Goal: Transaction & Acquisition: Subscribe to service/newsletter

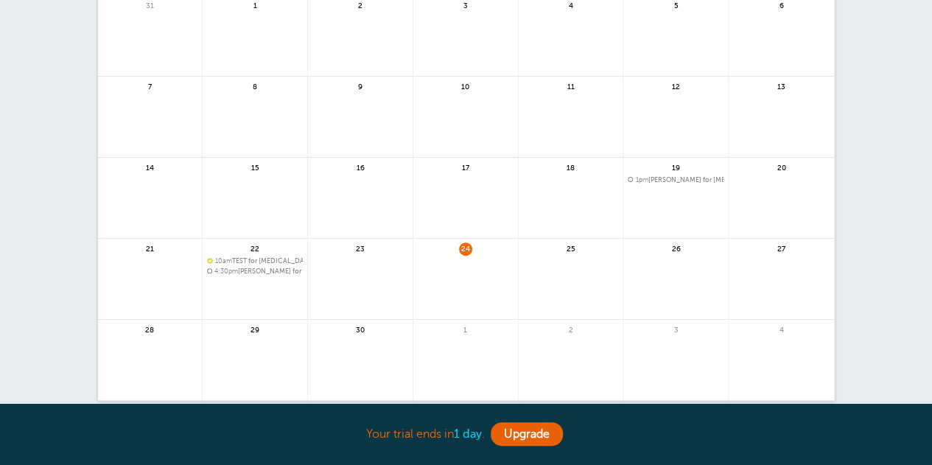
scroll to position [148, 0]
click at [477, 437] on b "1 day" at bounding box center [468, 433] width 28 height 13
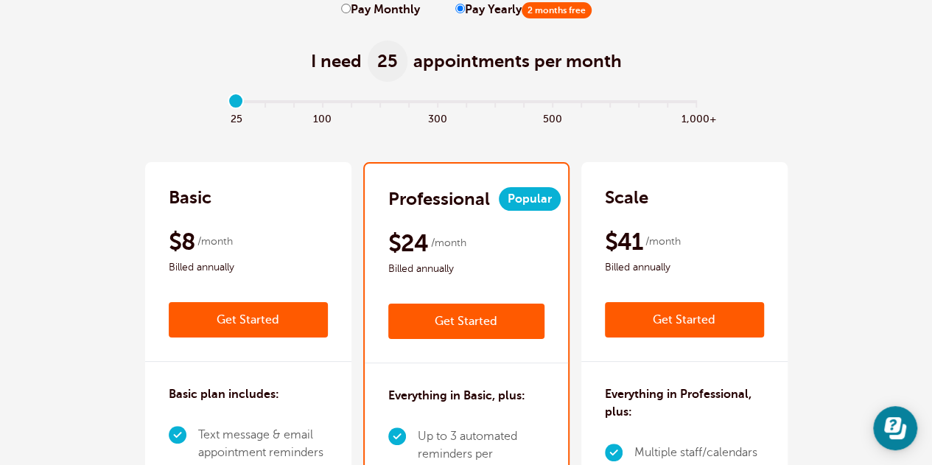
scroll to position [74, 0]
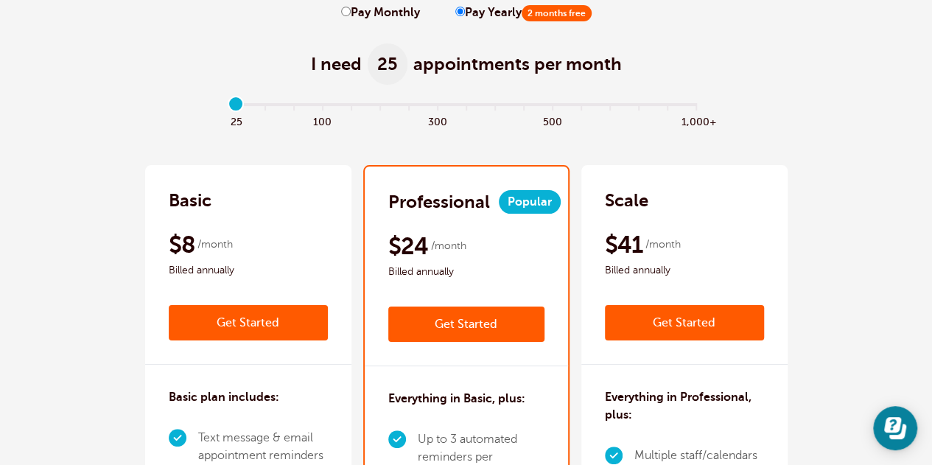
click at [357, 10] on label "Pay Monthly" at bounding box center [380, 13] width 79 height 14
click at [351, 10] on input "Pay Monthly" at bounding box center [346, 12] width 10 height 10
radio input "true"
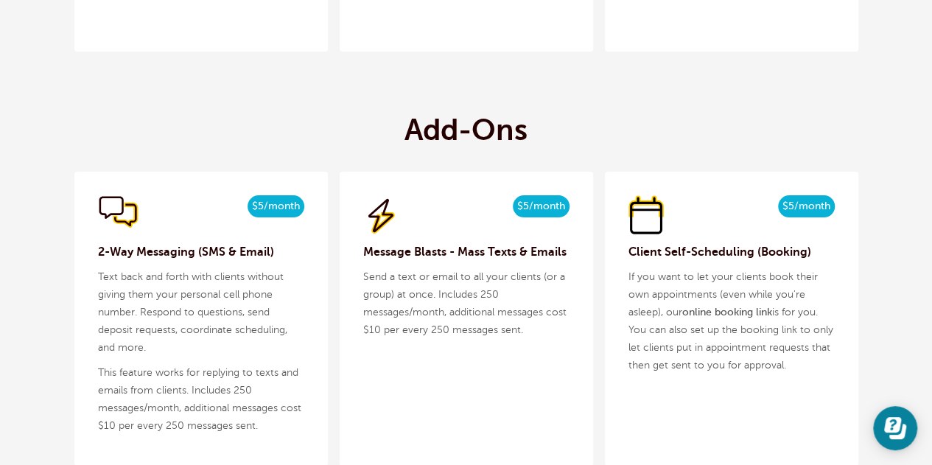
scroll to position [1473, 0]
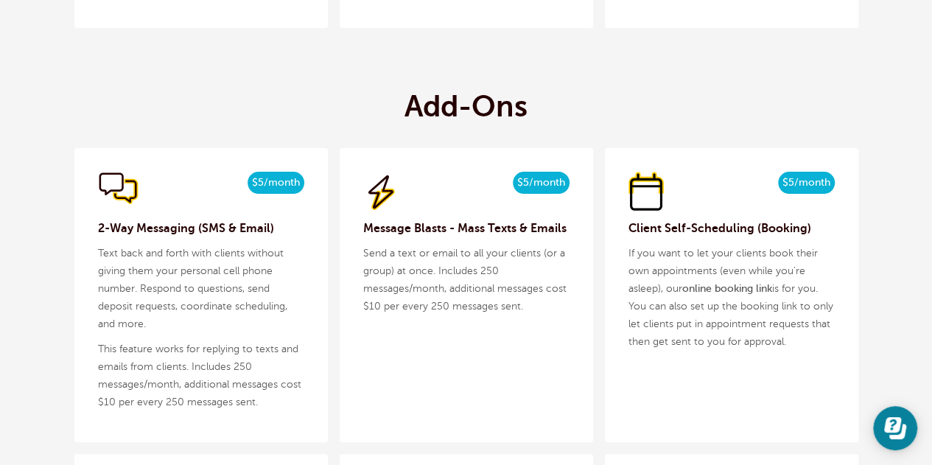
drag, startPoint x: 831, startPoint y: 231, endPoint x: 891, endPoint y: 223, distance: 60.1
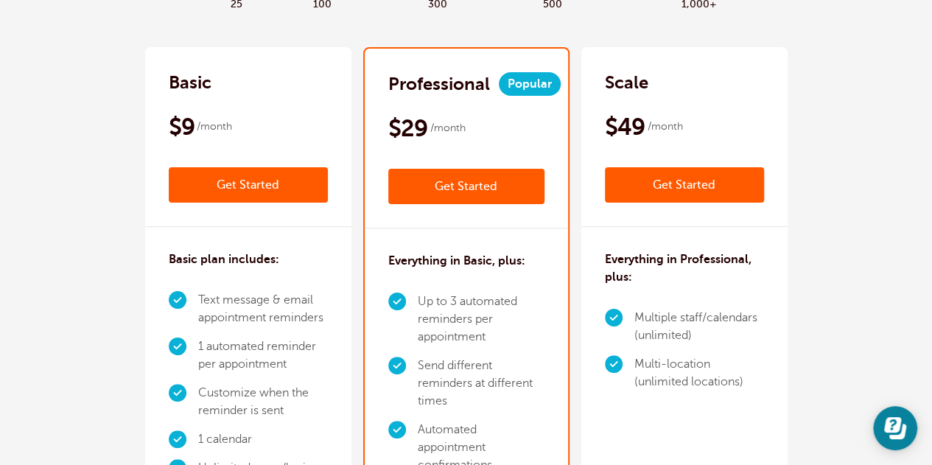
scroll to position [74, 0]
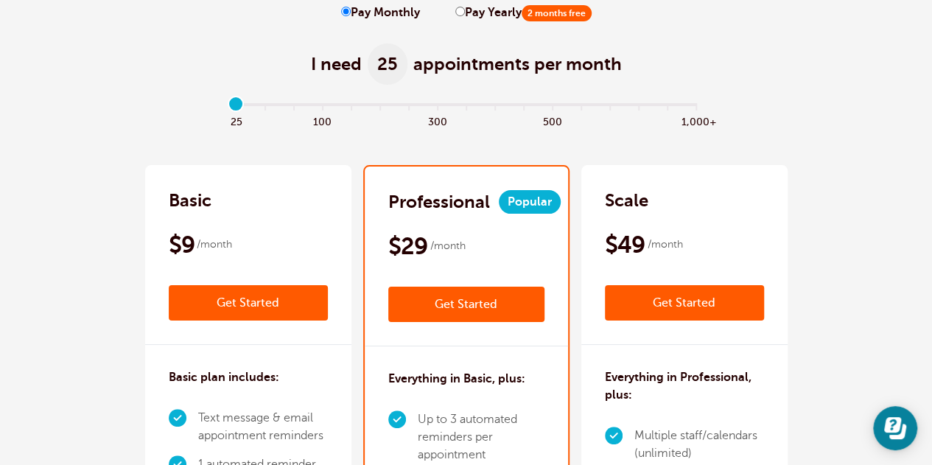
click at [457, 8] on input "Pay Yearly 2 months free" at bounding box center [460, 12] width 10 height 10
radio input "true"
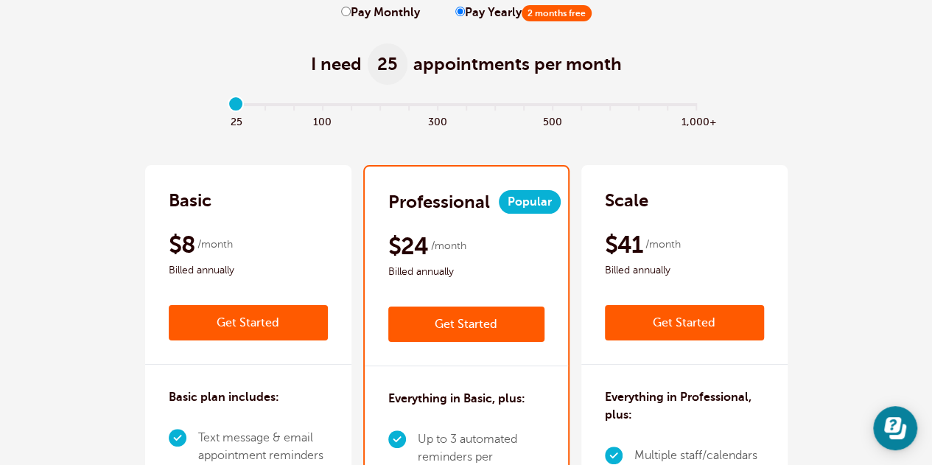
click at [740, 175] on div "Scale $49 /month Get Started $41 /month Billed annually Get Started" at bounding box center [684, 265] width 206 height 200
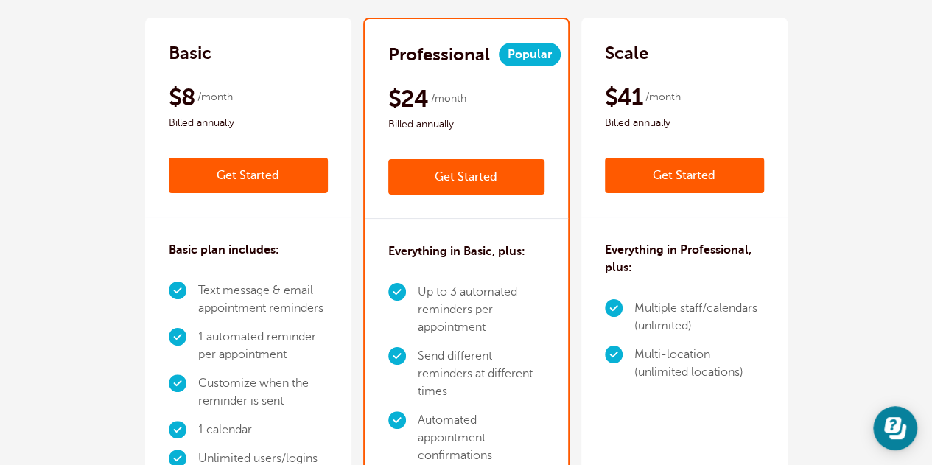
scroll to position [295, 0]
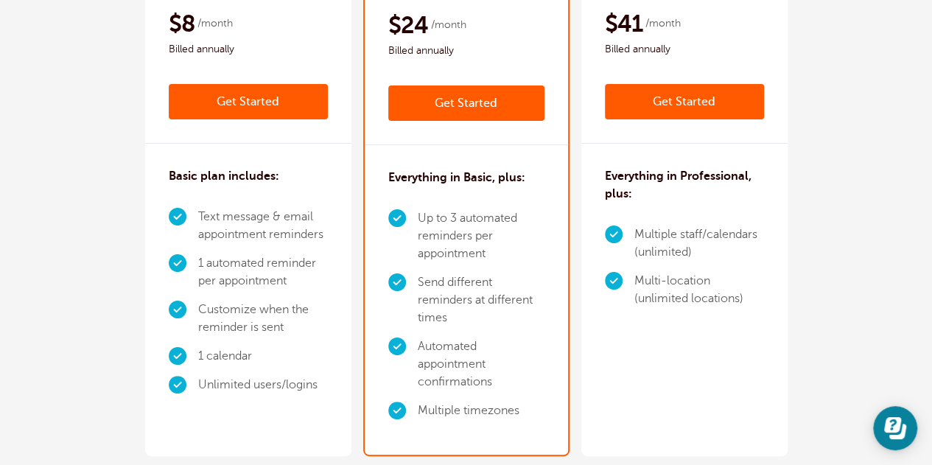
click at [765, 357] on div "Scale $49 /month Get Started $41 /month Billed annually Get Started Everything …" at bounding box center [684, 200] width 206 height 512
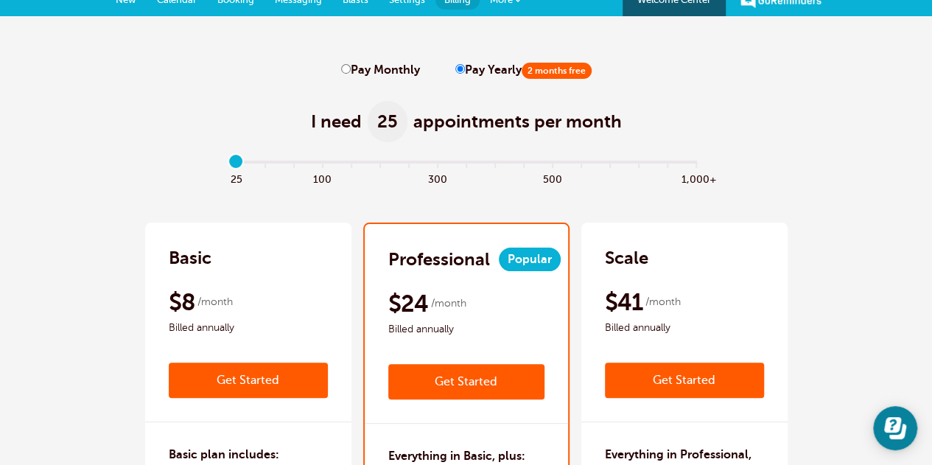
scroll to position [0, 0]
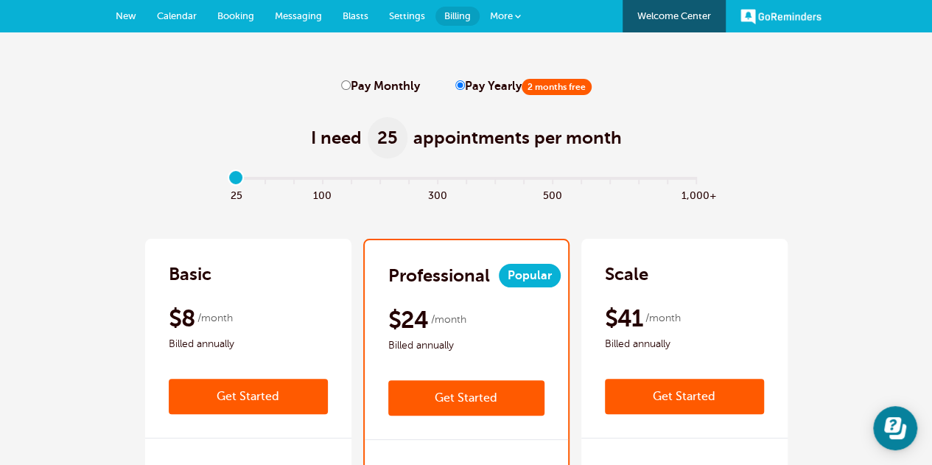
click at [343, 85] on input "Pay Monthly" at bounding box center [346, 85] width 10 height 10
radio input "true"
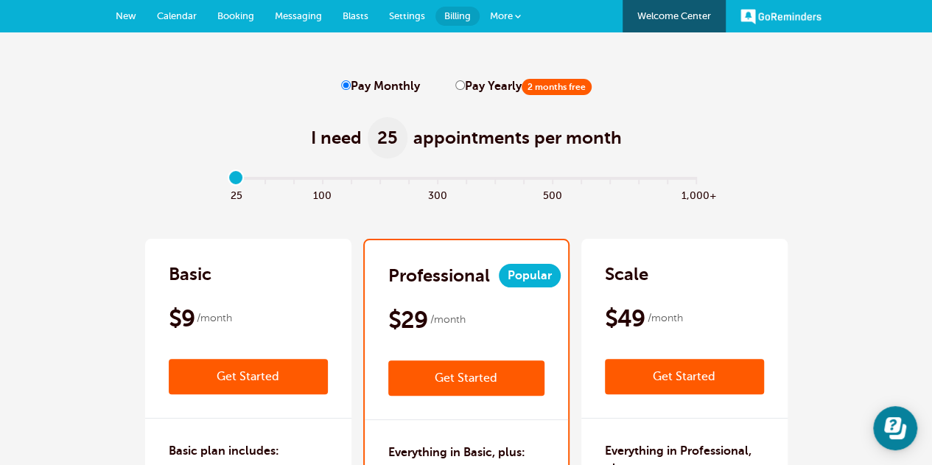
scroll to position [74, 0]
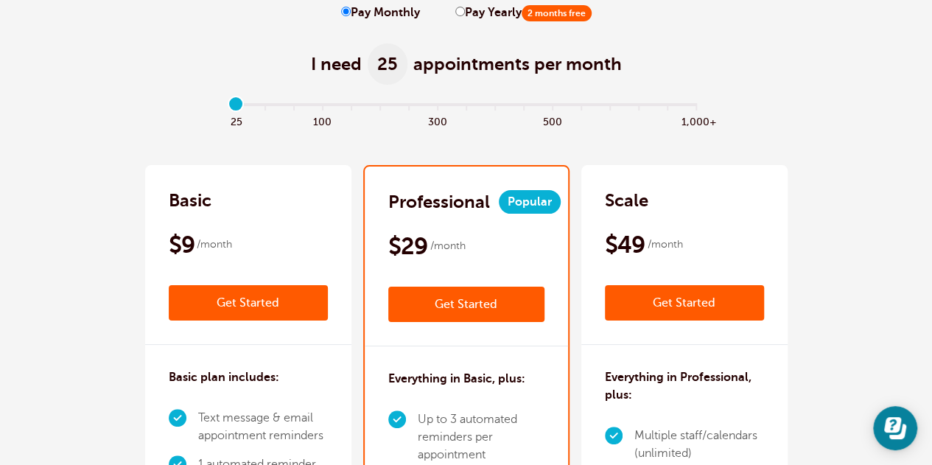
click at [764, 310] on link "Get Started" at bounding box center [684, 302] width 159 height 35
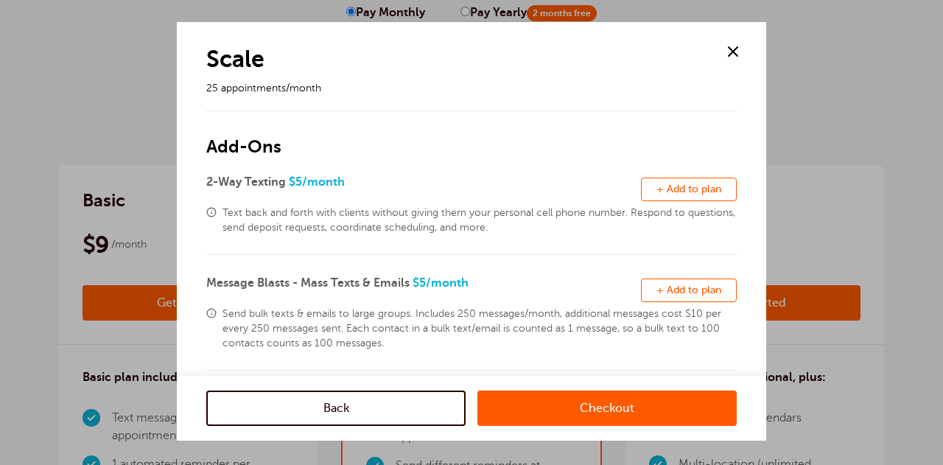
click at [740, 53] on span at bounding box center [733, 52] width 22 height 22
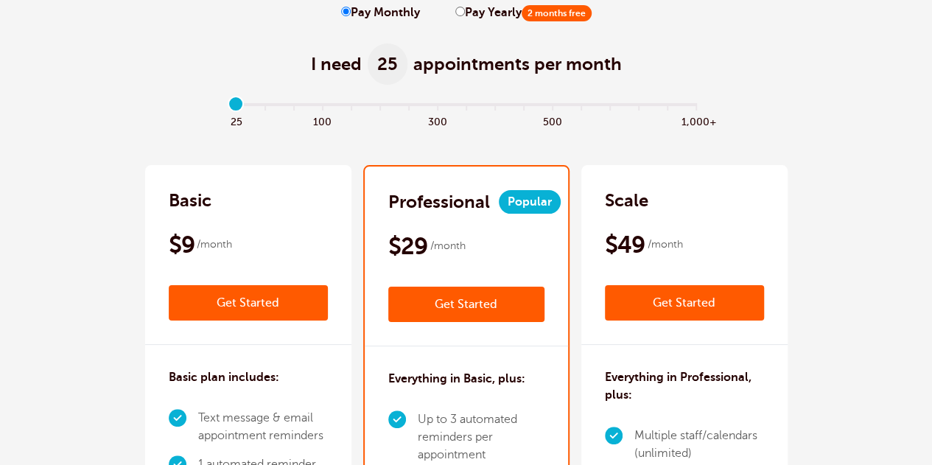
scroll to position [0, 0]
type input "0"
click at [242, 106] on input "range" at bounding box center [466, 107] width 477 height 3
click at [458, 8] on input "Pay Yearly 2 months free" at bounding box center [460, 12] width 10 height 10
radio input "true"
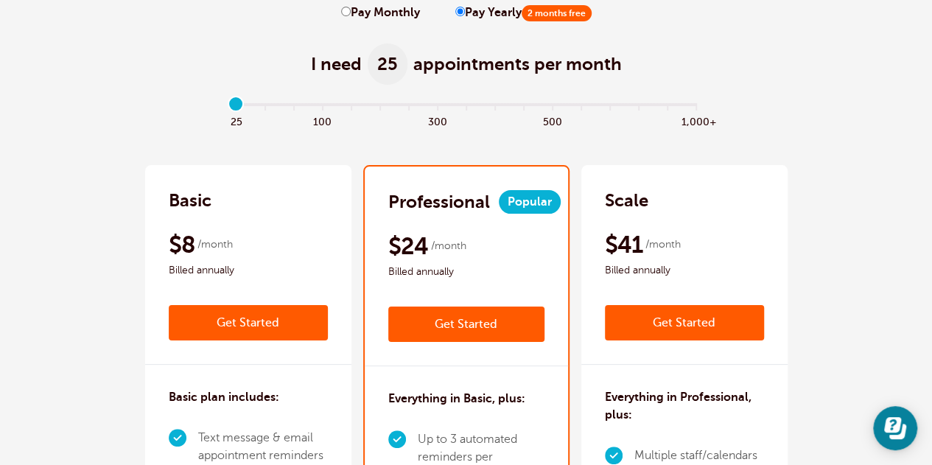
click at [346, 11] on input "Pay Monthly" at bounding box center [346, 12] width 10 height 10
radio input "true"
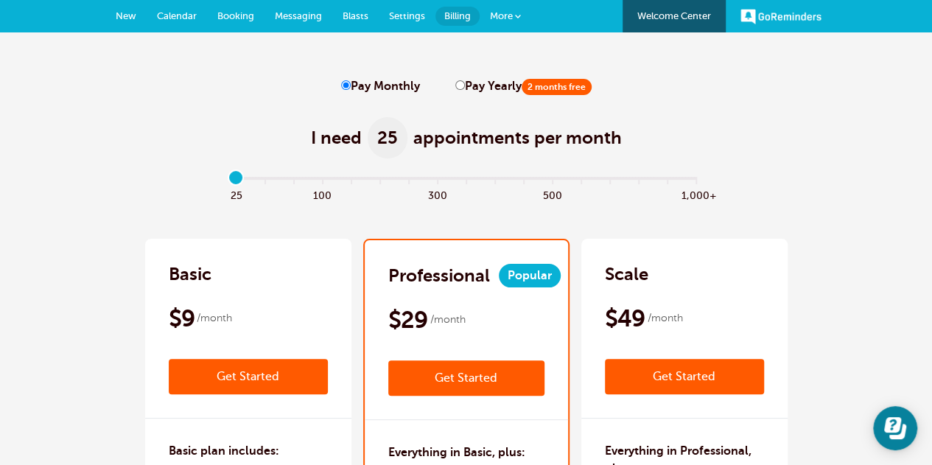
click at [764, 369] on link "Get Started" at bounding box center [684, 376] width 159 height 35
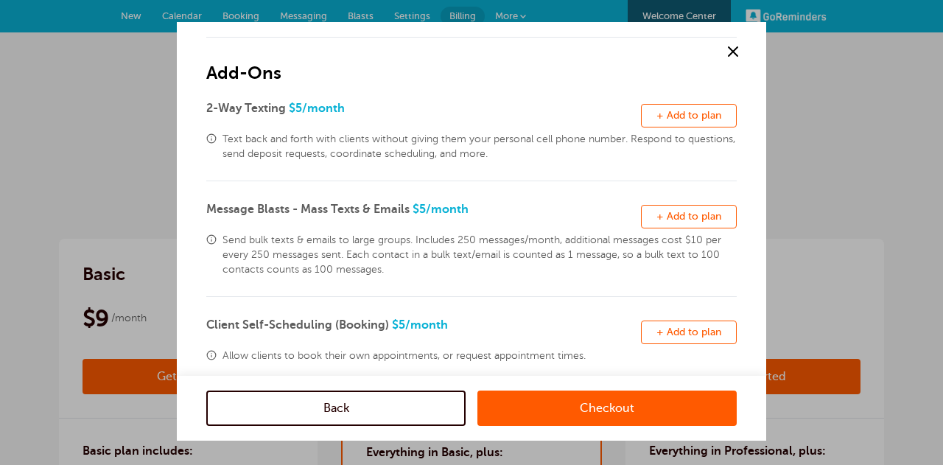
scroll to position [221, 0]
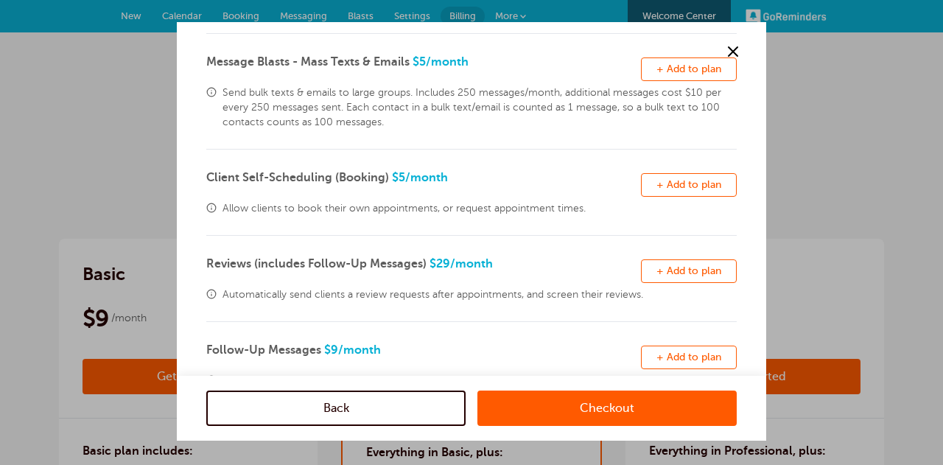
click at [662, 180] on span "+ Add to plan" at bounding box center [688, 184] width 65 height 11
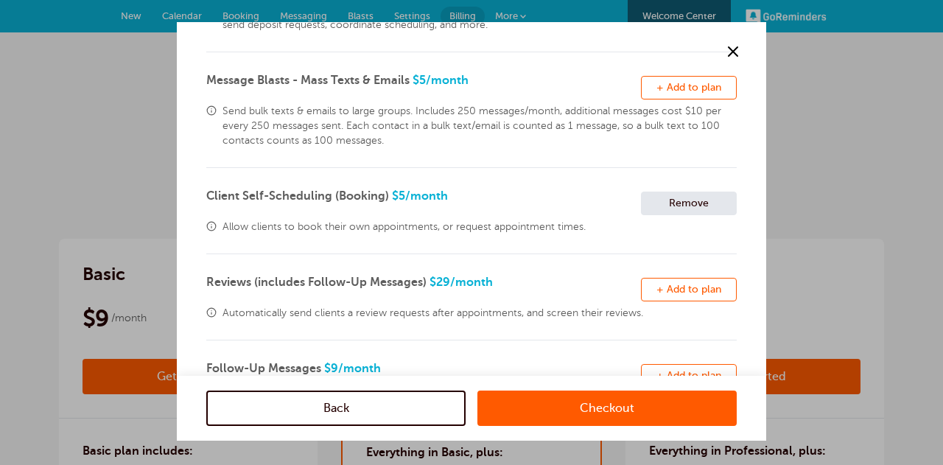
scroll to position [268, 0]
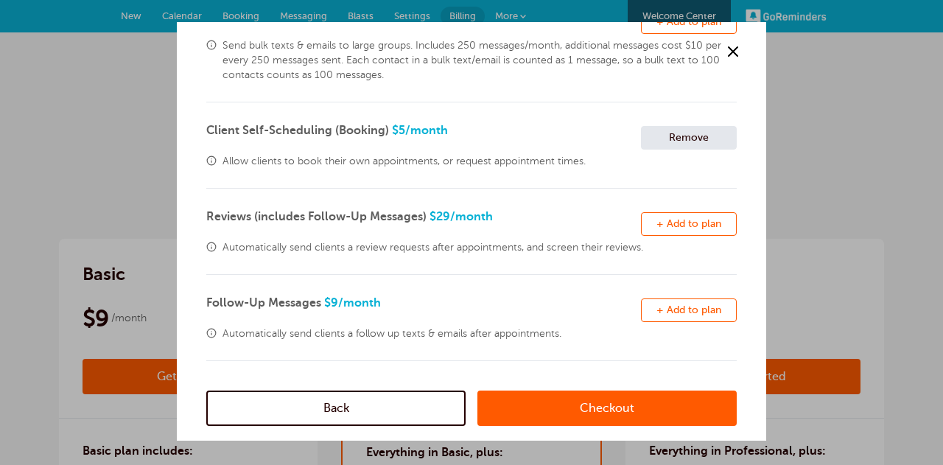
click at [601, 403] on link "Checkout" at bounding box center [606, 407] width 259 height 35
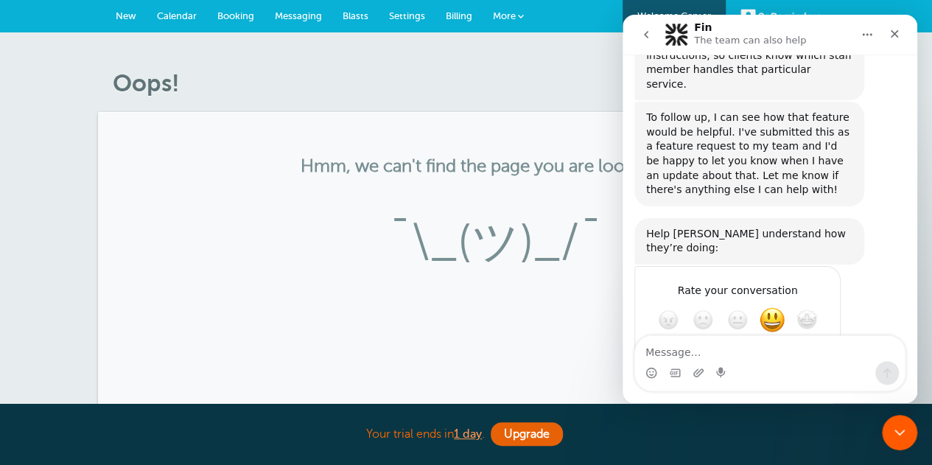
scroll to position [420, 0]
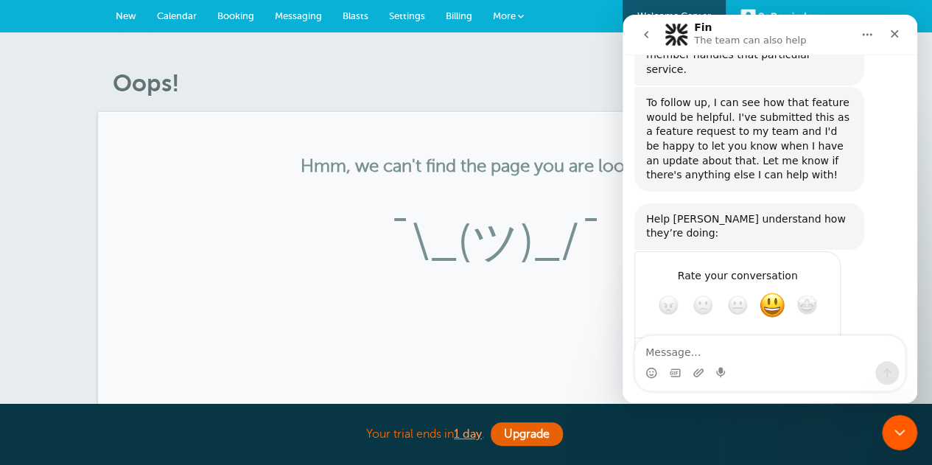
click at [479, 107] on article "Oops! Hmm, we can't find the page you are looking for. ¯\_(ツ)_/¯" at bounding box center [466, 249] width 737 height 360
click at [894, 36] on icon "Close" at bounding box center [894, 34] width 12 height 12
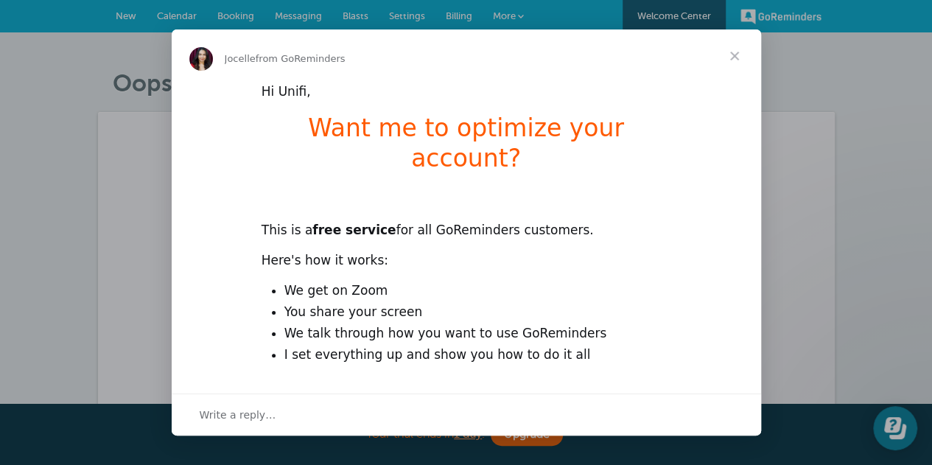
scroll to position [0, 0]
click at [735, 50] on span "Close" at bounding box center [734, 55] width 53 height 53
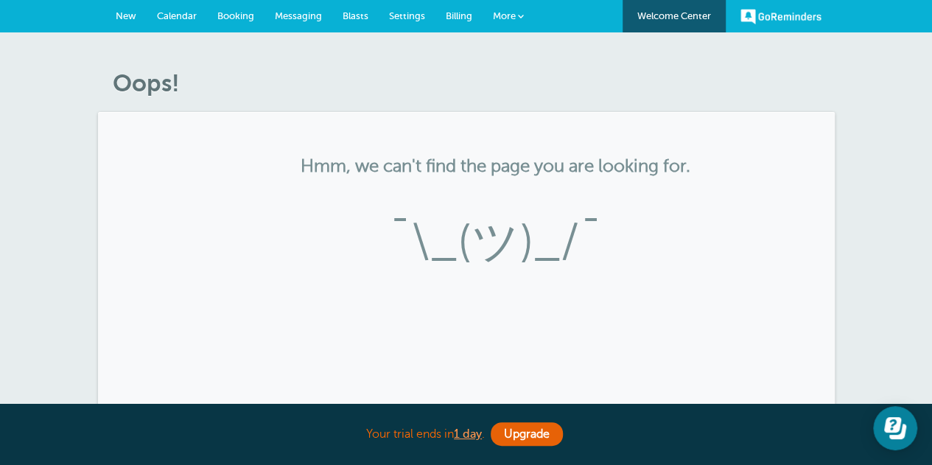
click at [160, 8] on link "Calendar" at bounding box center [177, 16] width 60 height 32
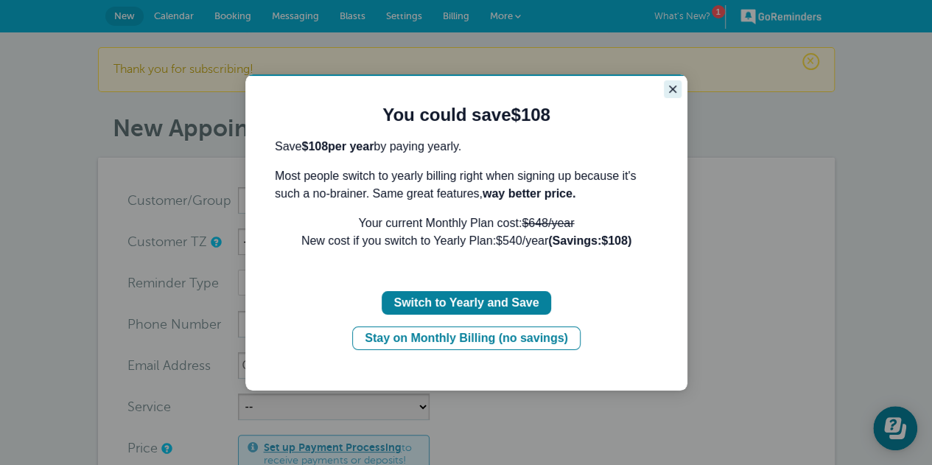
click at [676, 87] on icon "Close guide" at bounding box center [673, 89] width 12 height 12
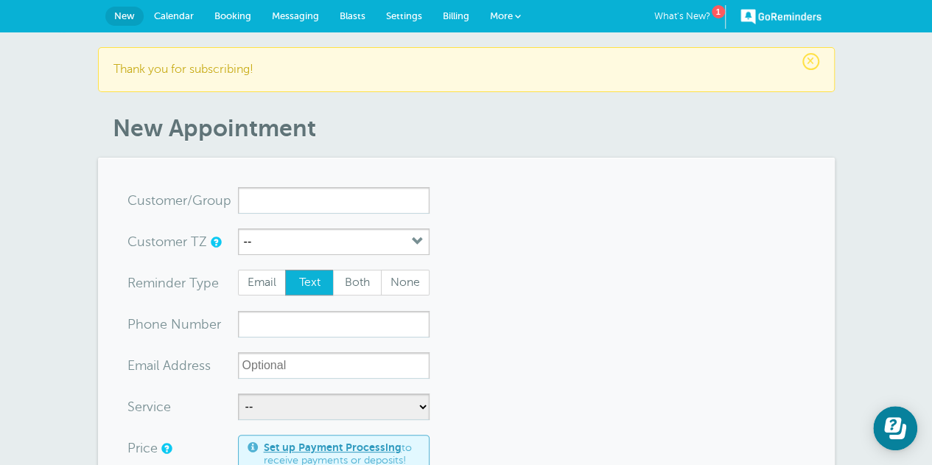
click at [173, 18] on span "Calendar" at bounding box center [174, 15] width 40 height 11
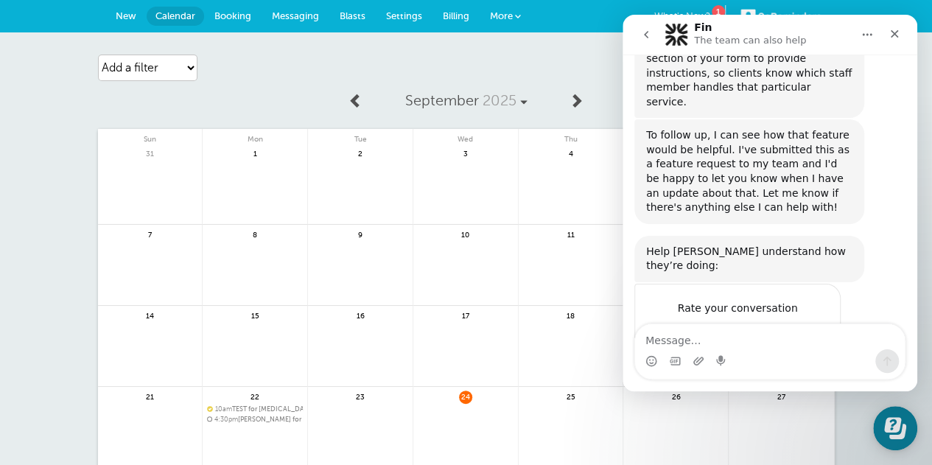
scroll to position [432, 0]
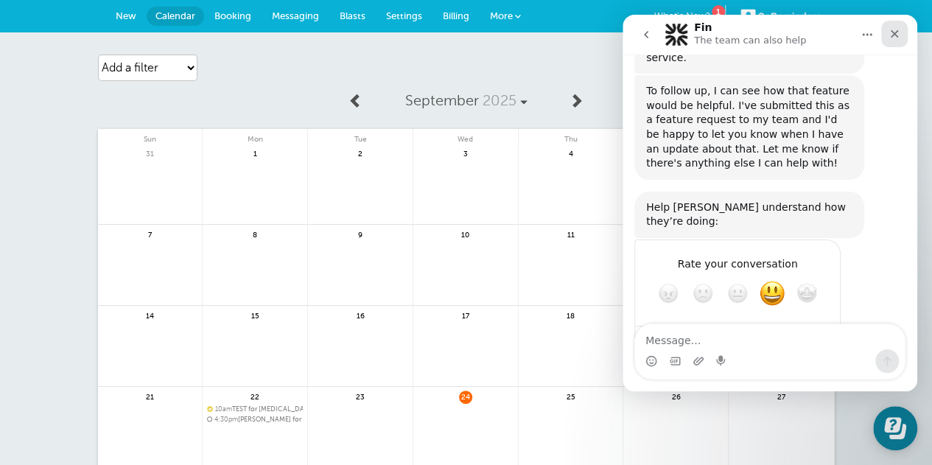
click at [902, 38] on div "Close" at bounding box center [894, 34] width 27 height 27
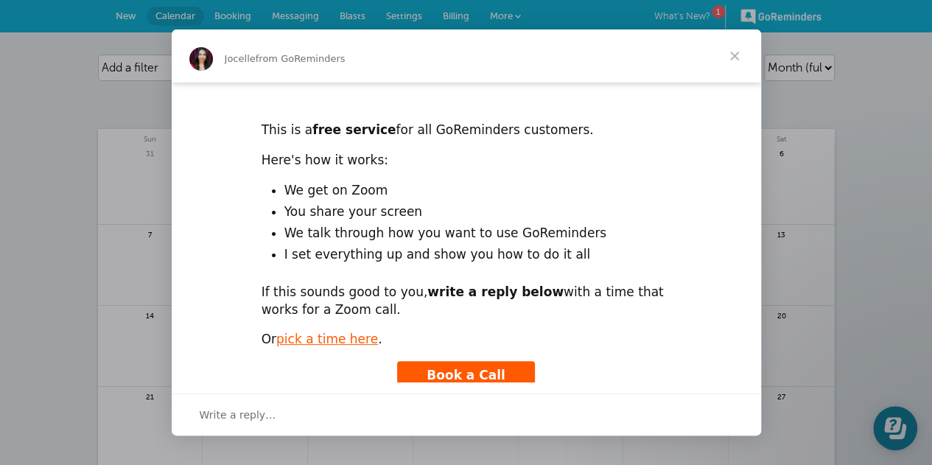
scroll to position [102, 0]
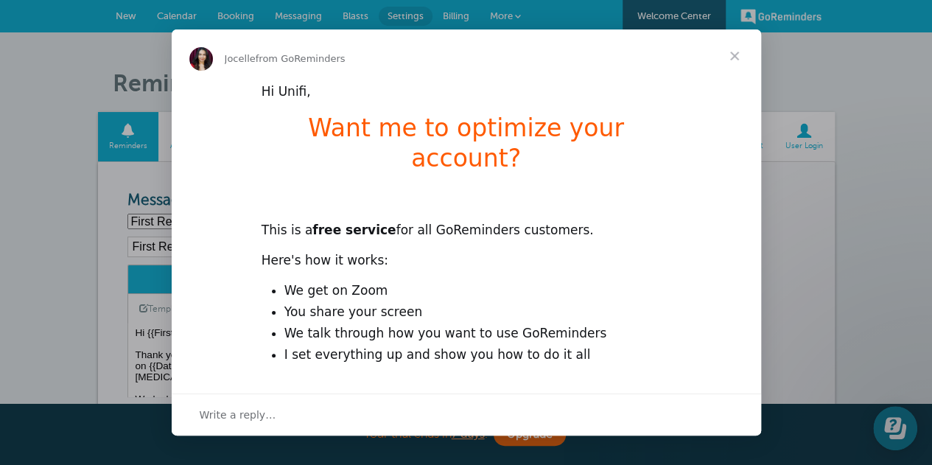
scroll to position [13, 0]
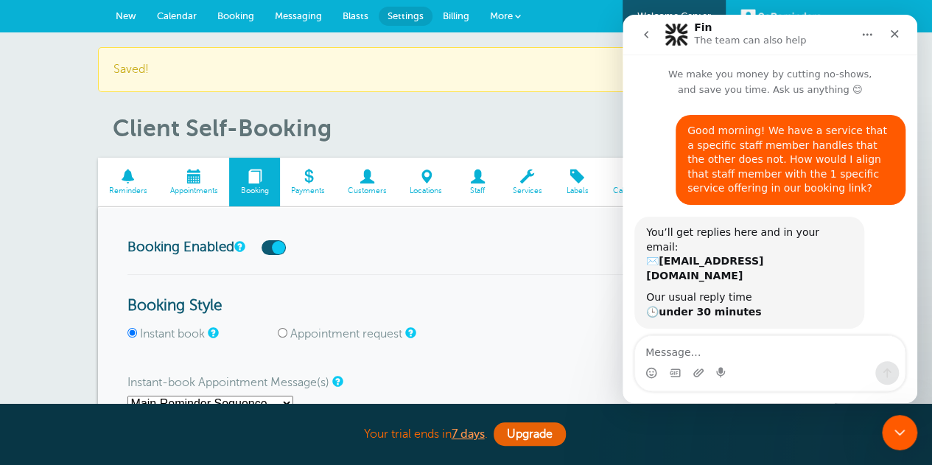
scroll to position [420, 0]
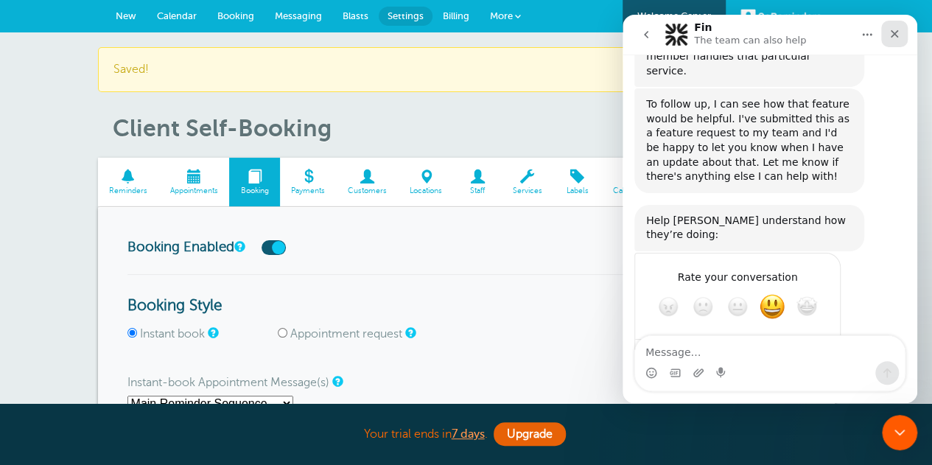
click at [892, 35] on icon "Close" at bounding box center [895, 34] width 8 height 8
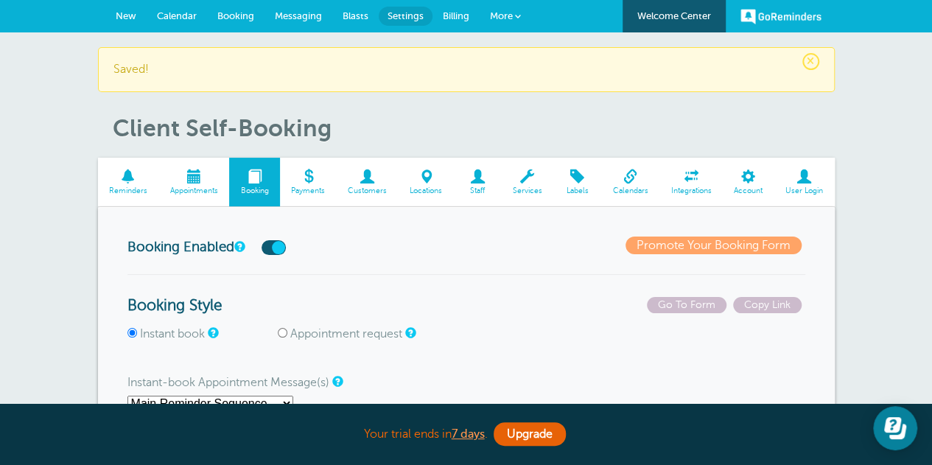
scroll to position [432, 0]
